Goal: Transaction & Acquisition: Purchase product/service

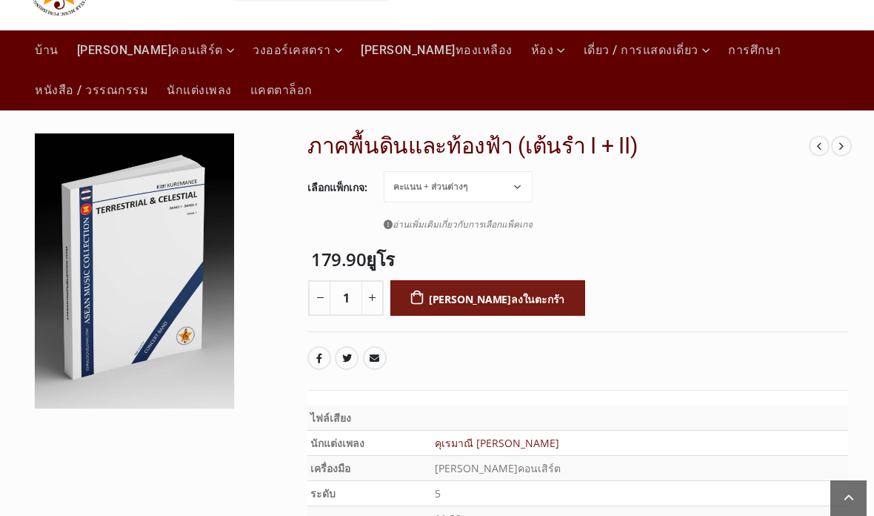
scroll to position [99, 0]
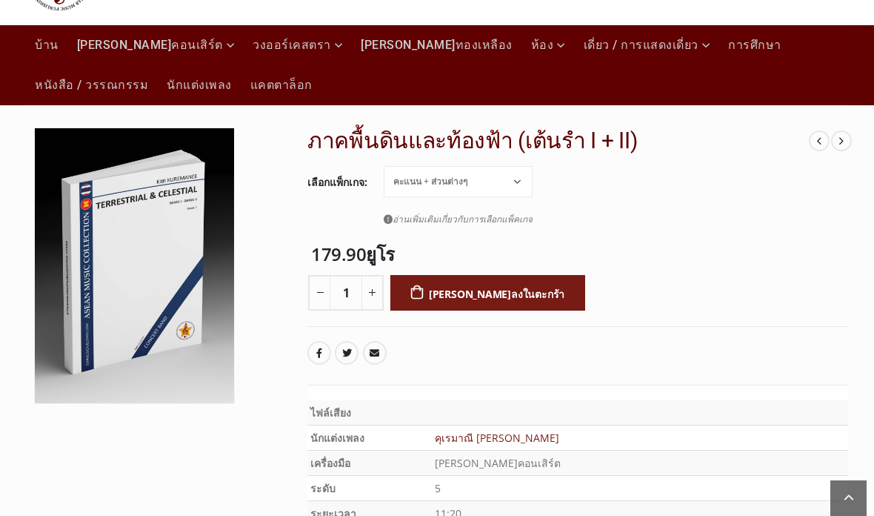
click at [496, 194] on select "คะแนนของผู้ควบคุมวง ไฟล์ PDF คะแนน + ส่วนต่างๆ คะแนน + ส่วน + ไฟล์ PDF" at bounding box center [458, 181] width 149 height 31
select select "pdf-file"
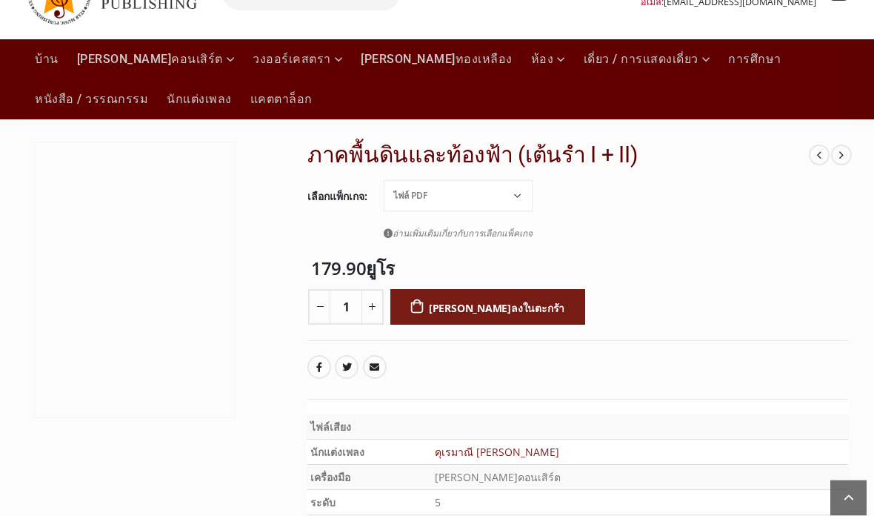
scroll to position [83, 0]
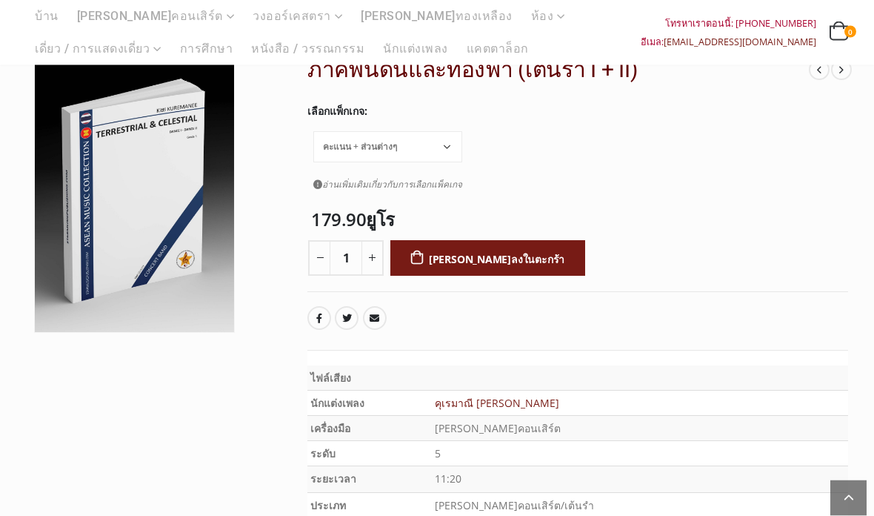
scroll to position [170, 0]
click at [479, 252] on font "[PERSON_NAME]ลงในตะกร้า" at bounding box center [497, 259] width 136 height 14
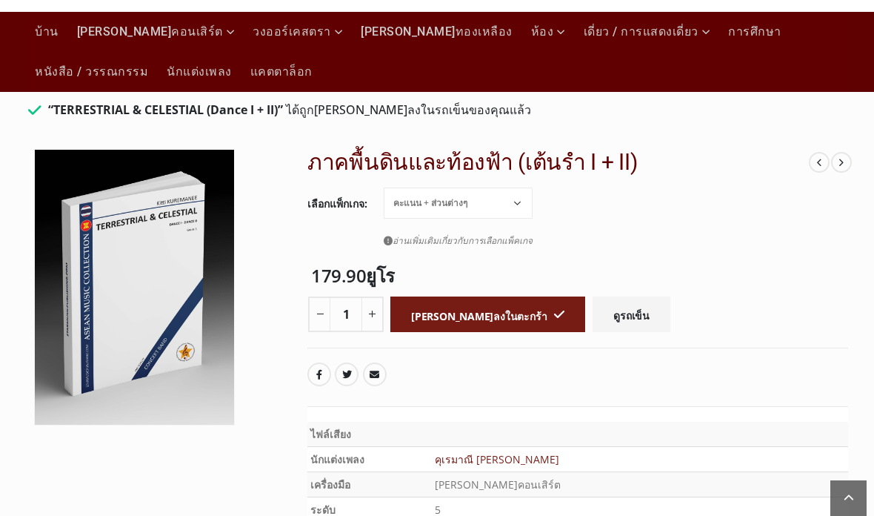
scroll to position [147, 0]
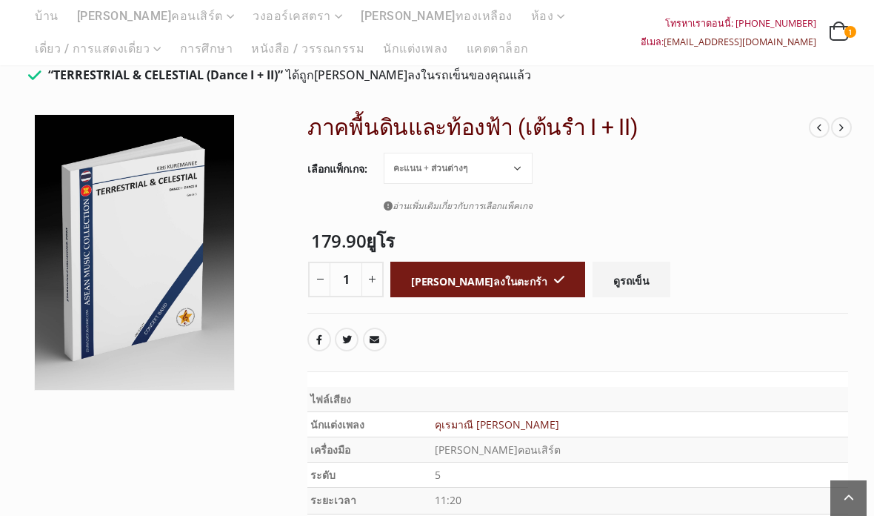
click at [614, 276] on font "ดูรถเข็น" at bounding box center [632, 280] width 36 height 14
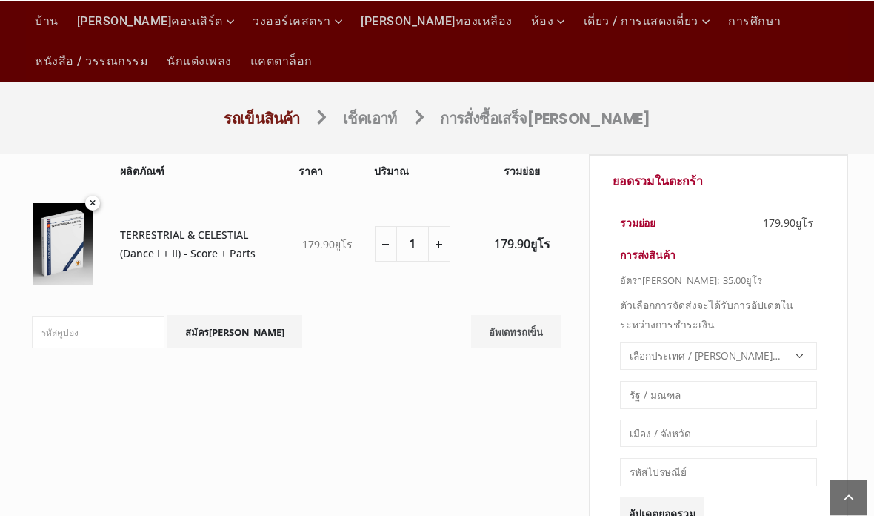
scroll to position [124, 0]
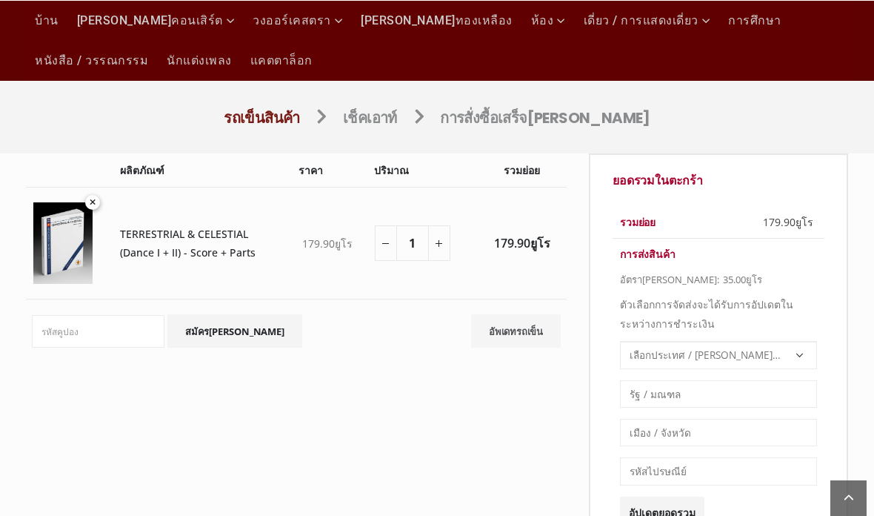
click at [796, 352] on select "เลือกประเทศ / [PERSON_NAME]… อัฟกานิสถาน หมู่เกาะ[PERSON_NAME]ด์ แอลเบเนีย แอลจ…" at bounding box center [718, 354] width 197 height 27
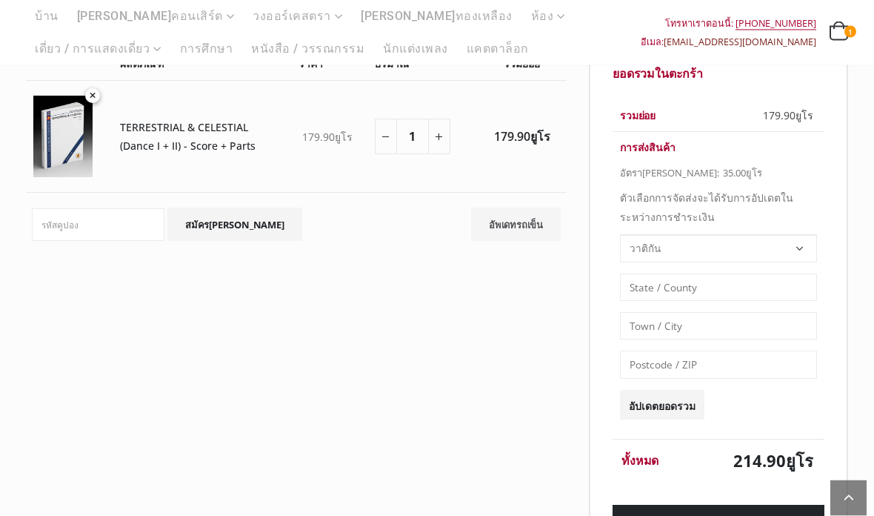
scroll to position [230, 0]
click at [802, 246] on select "เลือกประเทศ / [PERSON_NAME]… อัฟกานิสถาน หมู่เกาะ[PERSON_NAME]ด์ แอลเบเนีย แอลจ…" at bounding box center [718, 247] width 197 height 27
select select "TH"
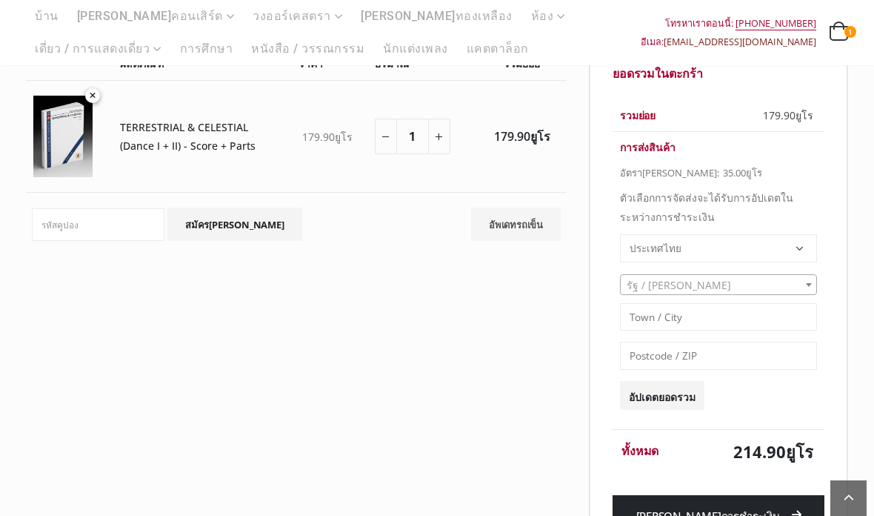
click at [797, 284] on span "รัฐ / [PERSON_NAME]" at bounding box center [719, 285] width 196 height 21
click at [729, 299] on input "text" at bounding box center [719, 306] width 190 height 21
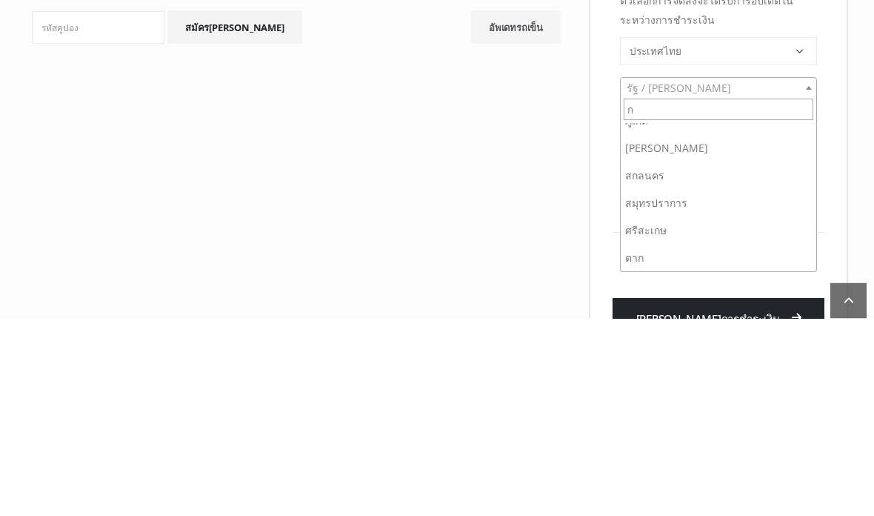
scroll to position [0, 0]
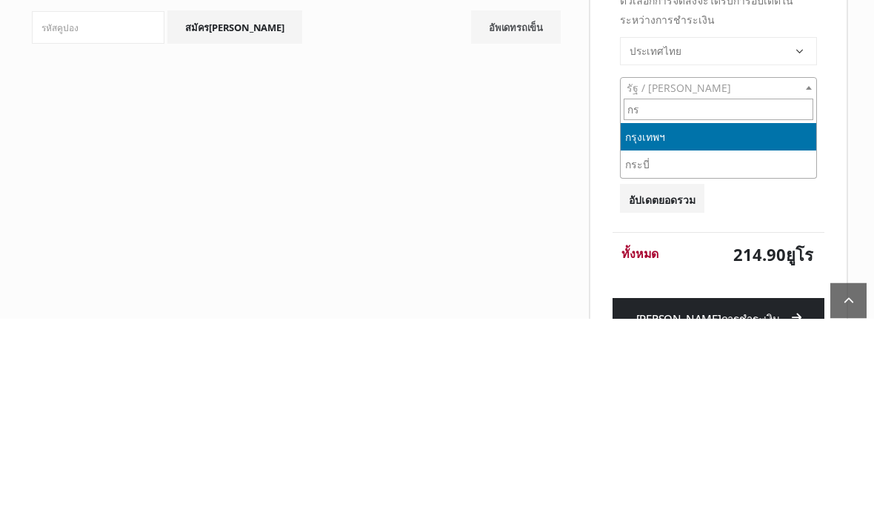
type input "กรุ"
select select "TH-10"
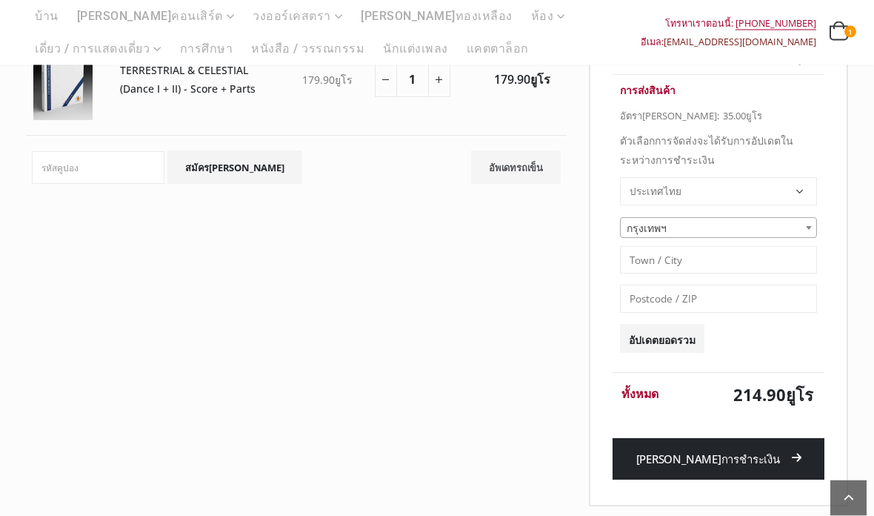
scroll to position [284, 0]
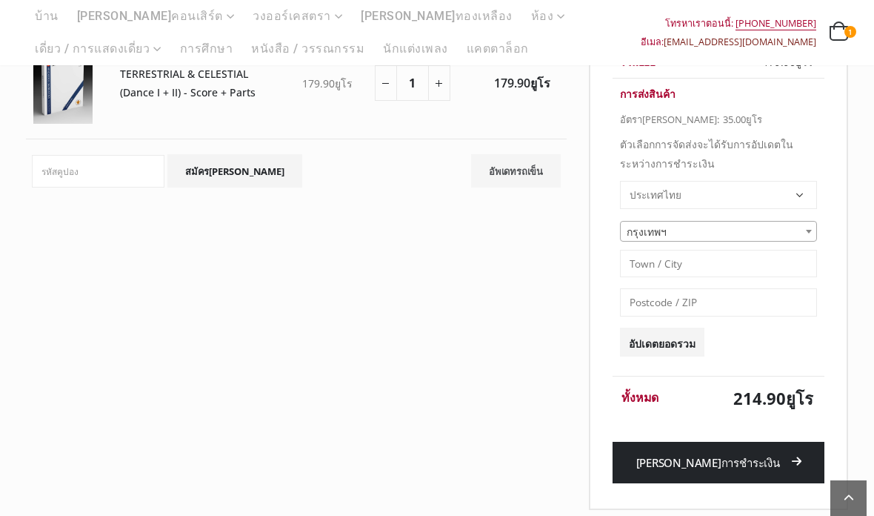
click at [780, 462] on icon at bounding box center [790, 461] width 21 height 11
